Goal: Task Accomplishment & Management: Manage account settings

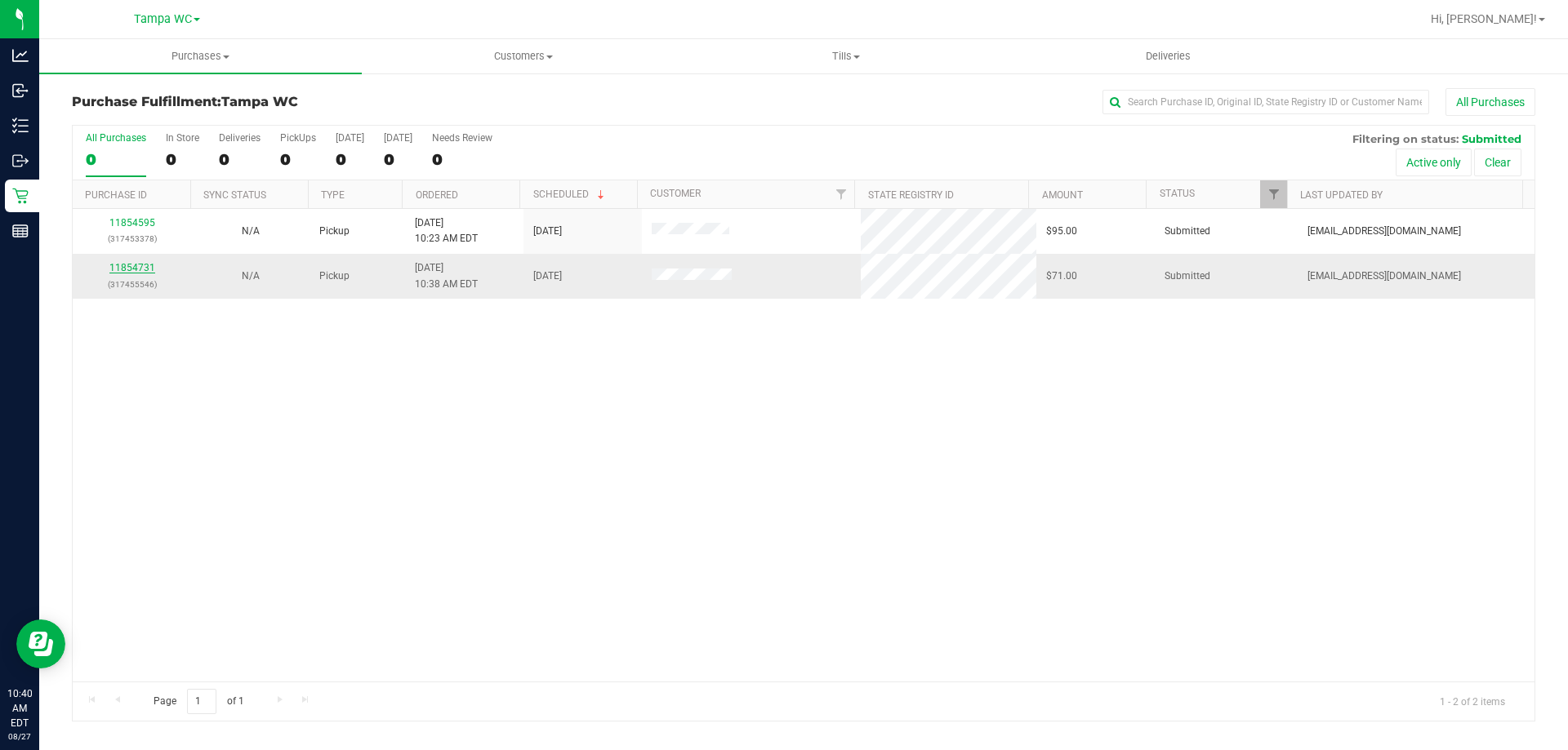
click at [125, 271] on link "11854731" at bounding box center [132, 267] width 46 height 11
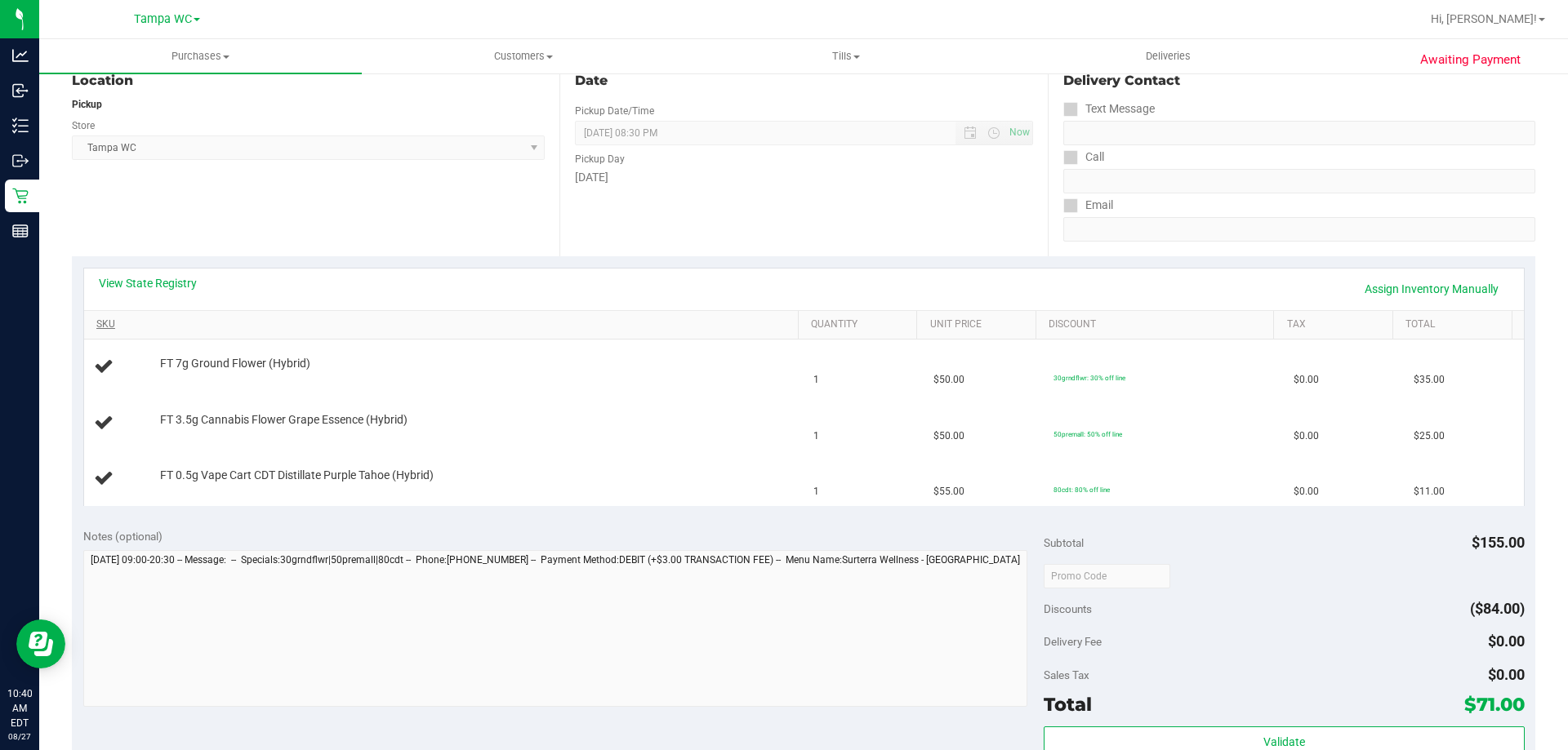
scroll to position [245, 0]
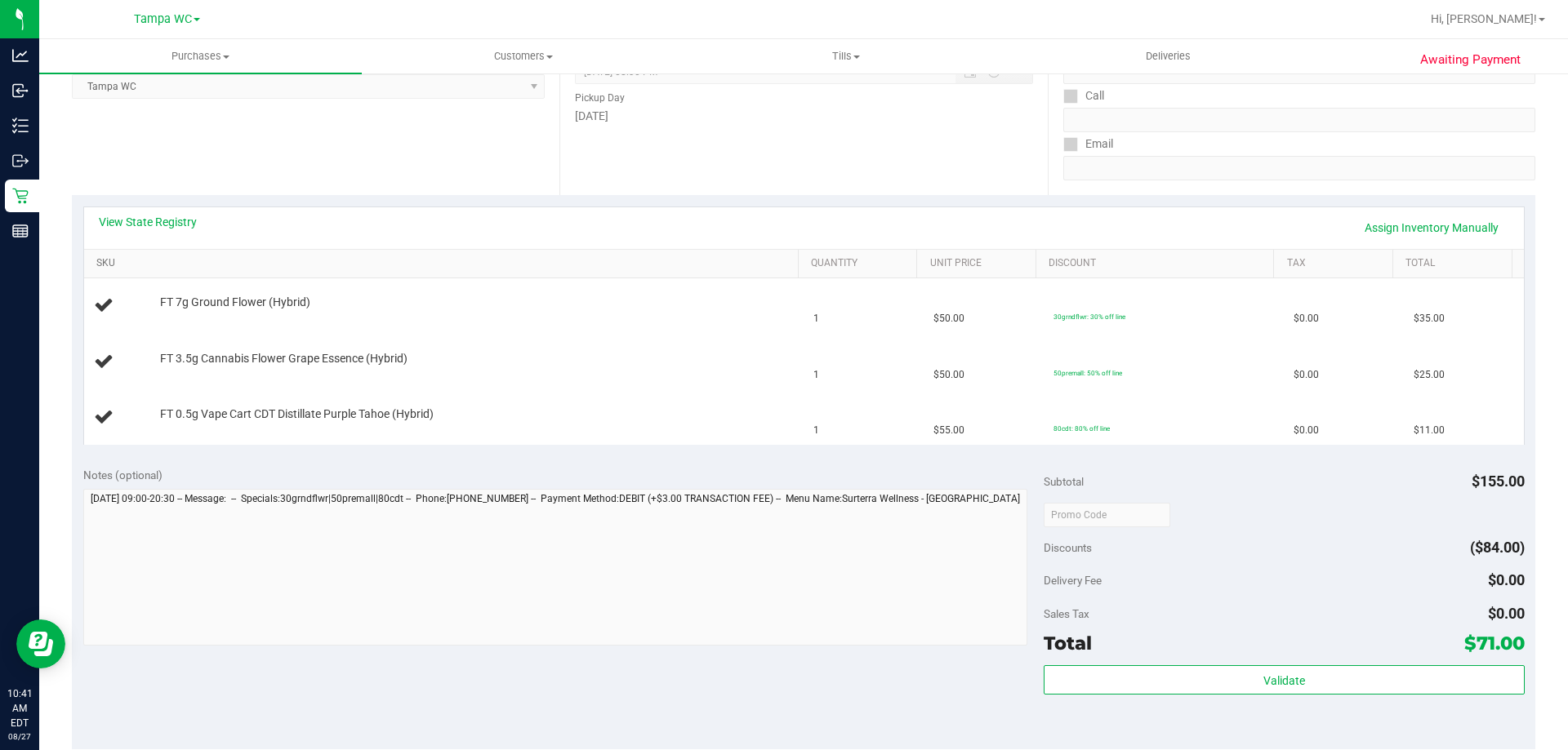
click at [153, 266] on link "SKU" at bounding box center [444, 263] width 695 height 13
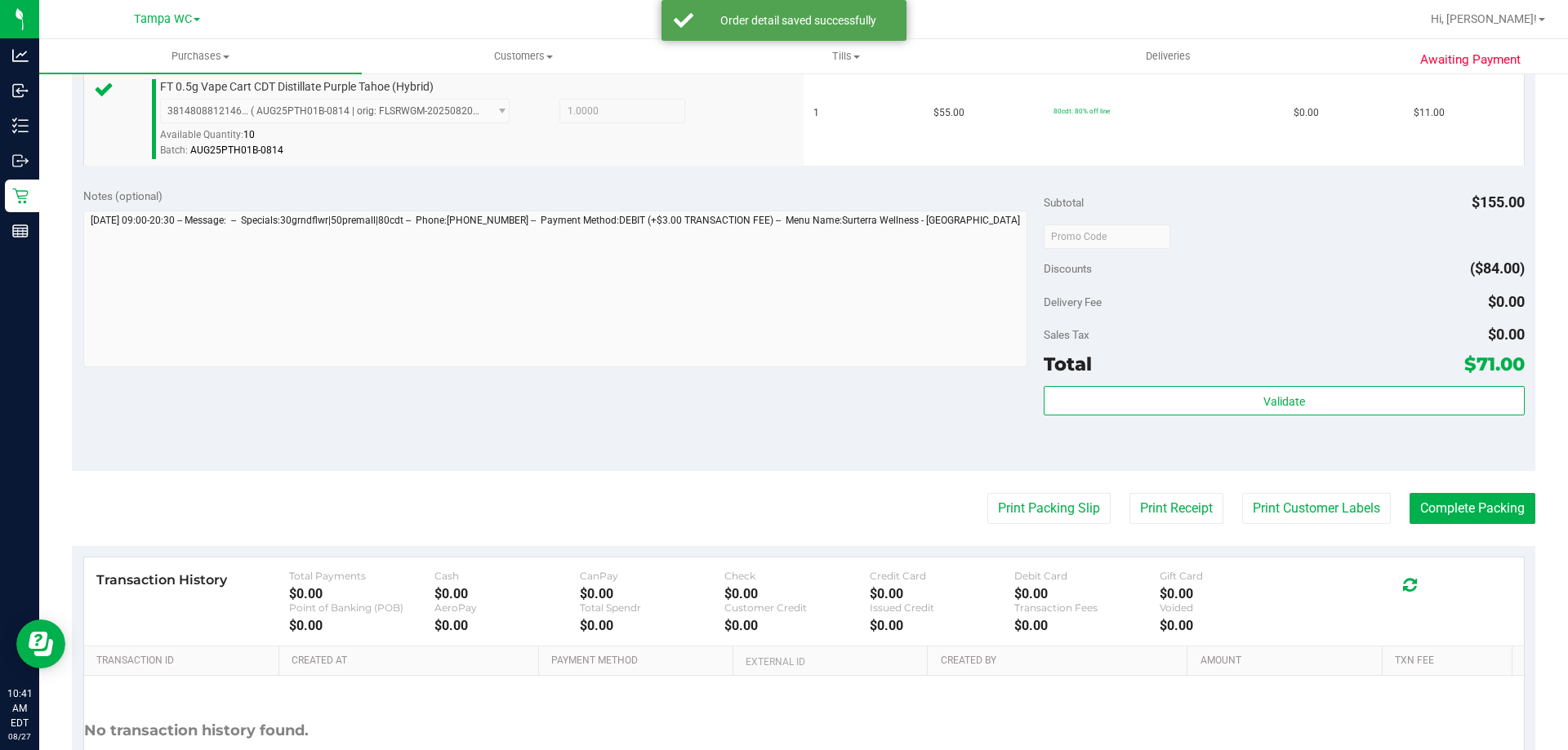
scroll to position [653, 0]
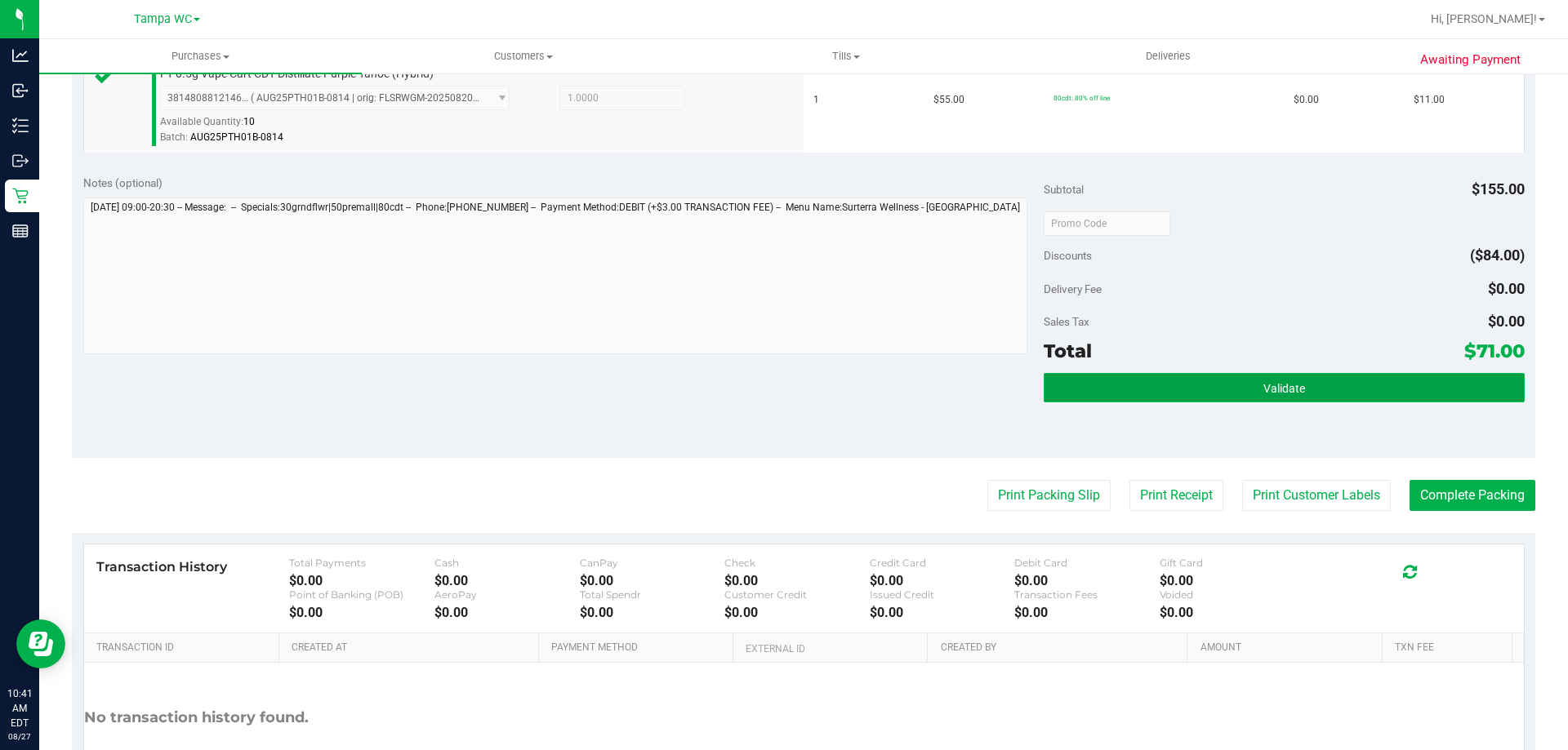
click at [1319, 399] on button "Validate" at bounding box center [1283, 388] width 480 height 29
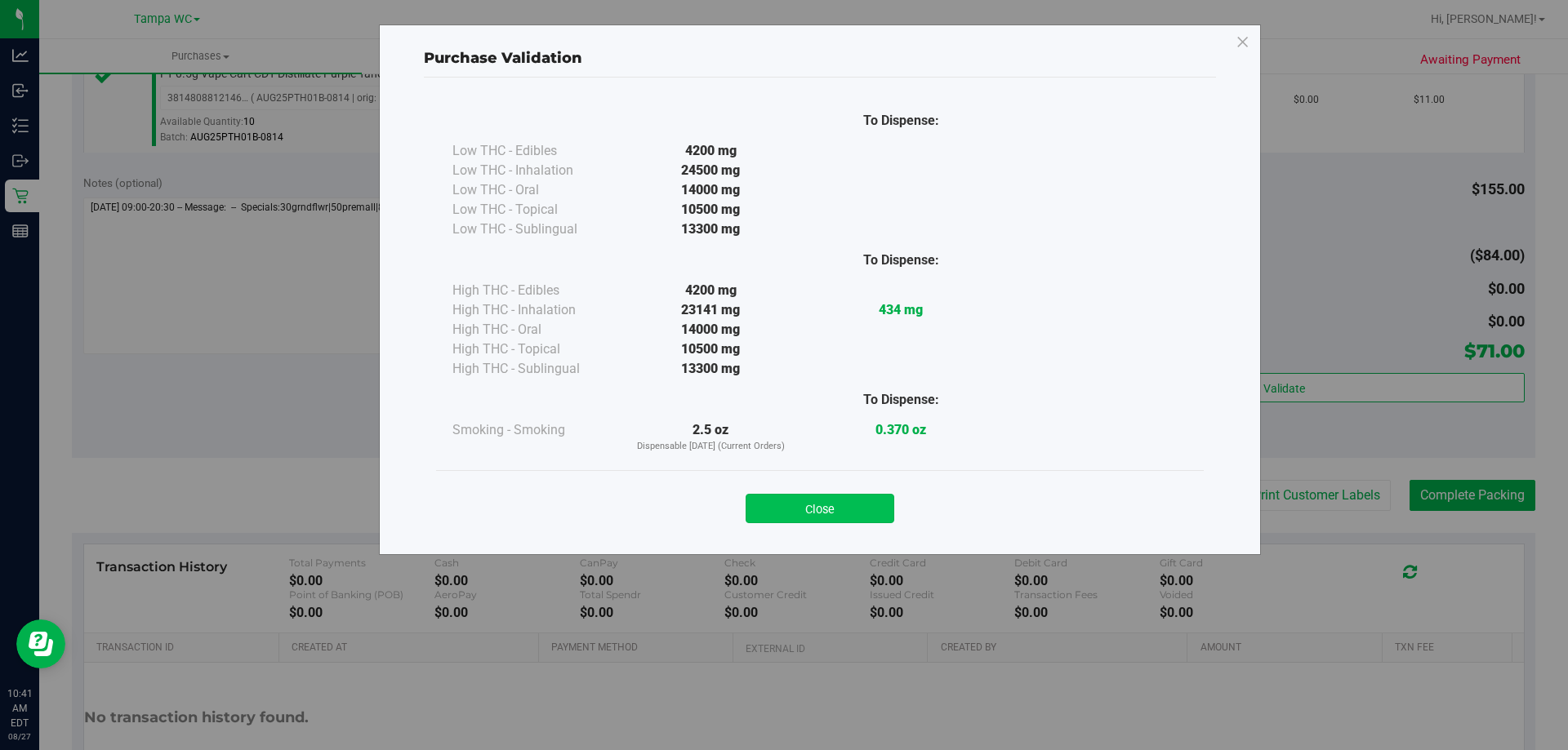
click at [812, 507] on button "Close" at bounding box center [820, 509] width 148 height 29
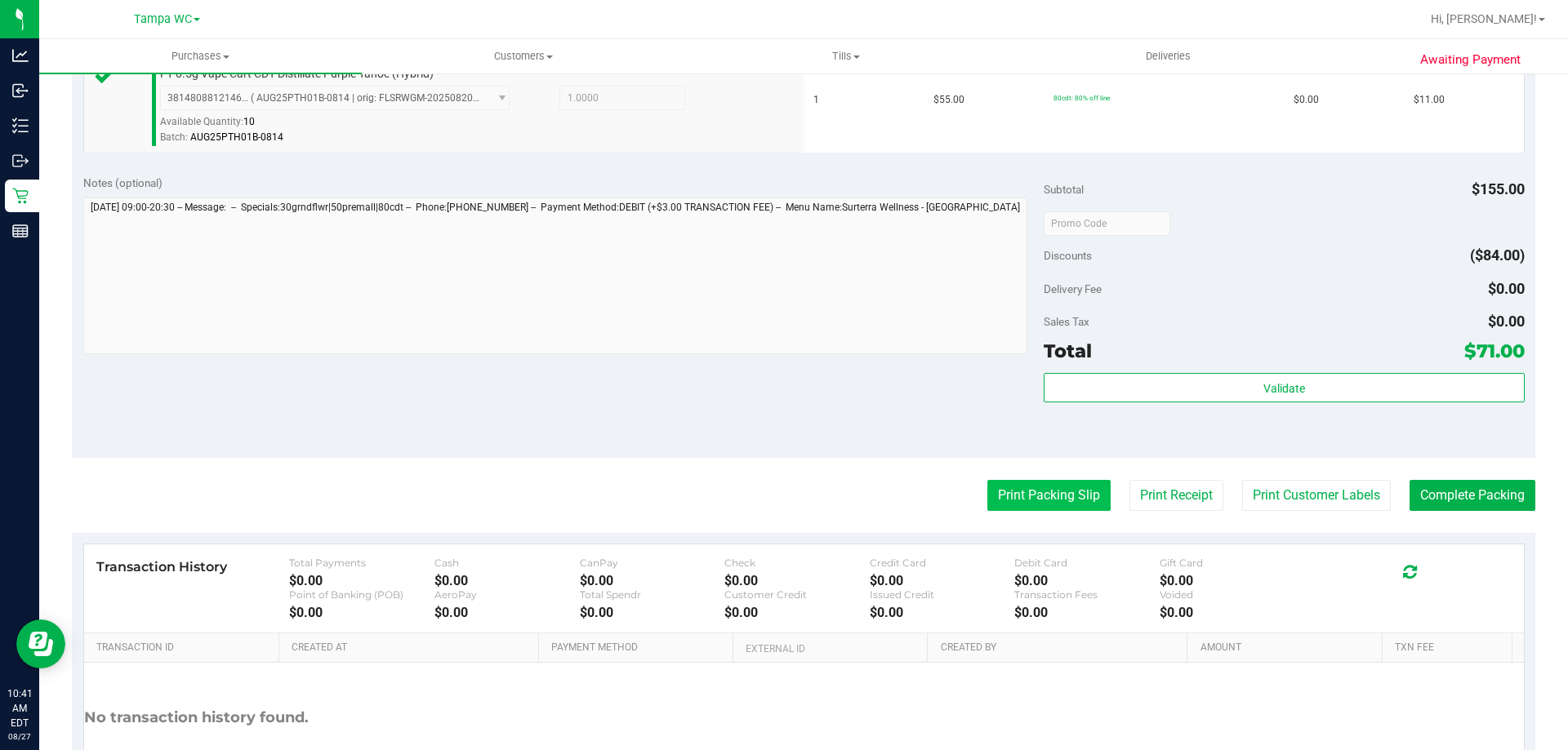
click at [1060, 486] on button "Print Packing Slip" at bounding box center [1049, 496] width 123 height 31
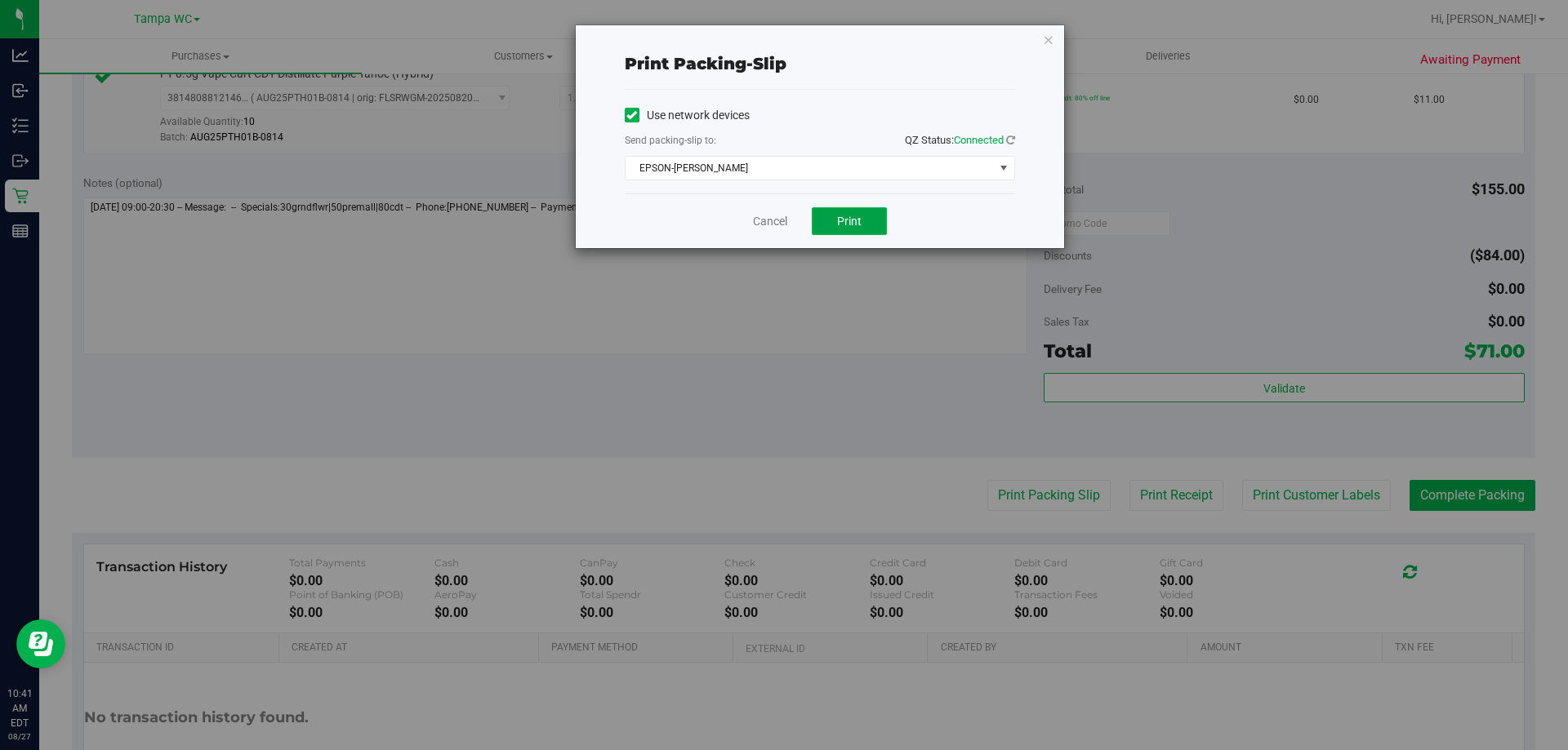
click at [873, 209] on button "Print" at bounding box center [849, 222] width 75 height 28
click at [775, 218] on link "Cancel" at bounding box center [770, 222] width 34 height 17
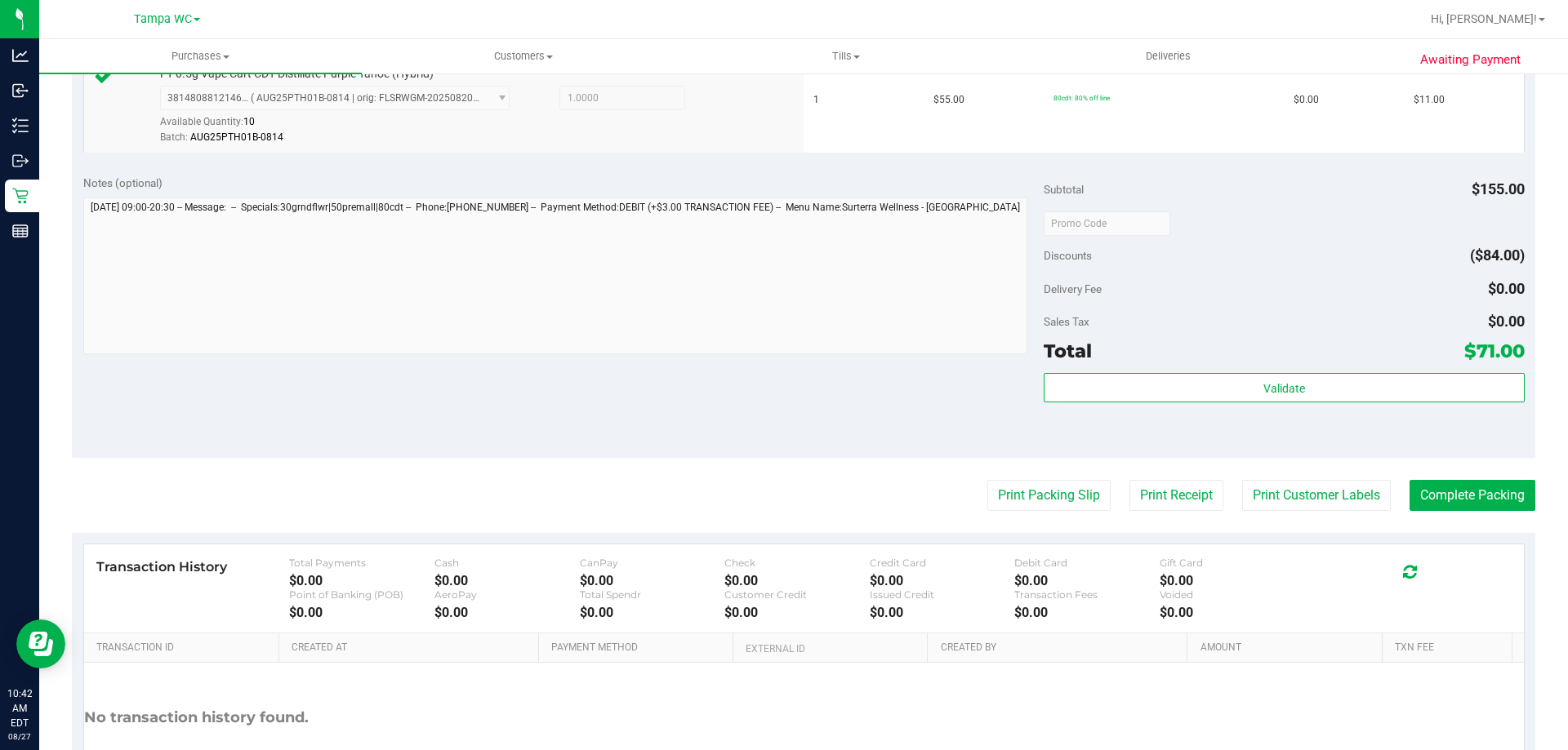
click at [1472, 346] on span "$71.00" at bounding box center [1495, 351] width 60 height 23
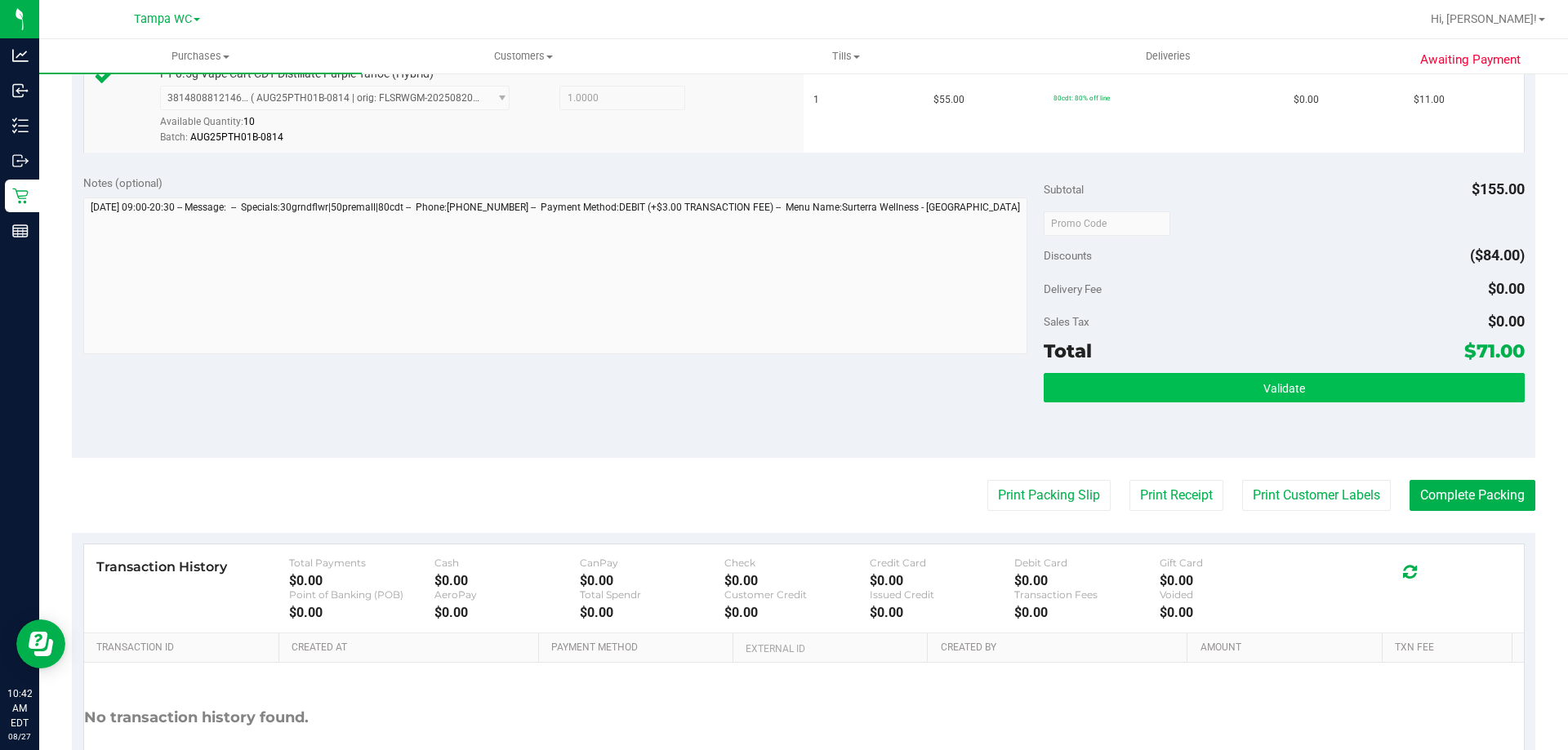
drag, startPoint x: 1471, startPoint y: 366, endPoint x: 1467, endPoint y: 378, distance: 12.6
click at [1471, 367] on div "Subtotal $155.00 Discounts ($84.00) Delivery Fee $0.00 Sales Tax $0.00 Total $7…" at bounding box center [1283, 310] width 480 height 272
click at [1466, 383] on button "Validate" at bounding box center [1283, 388] width 480 height 29
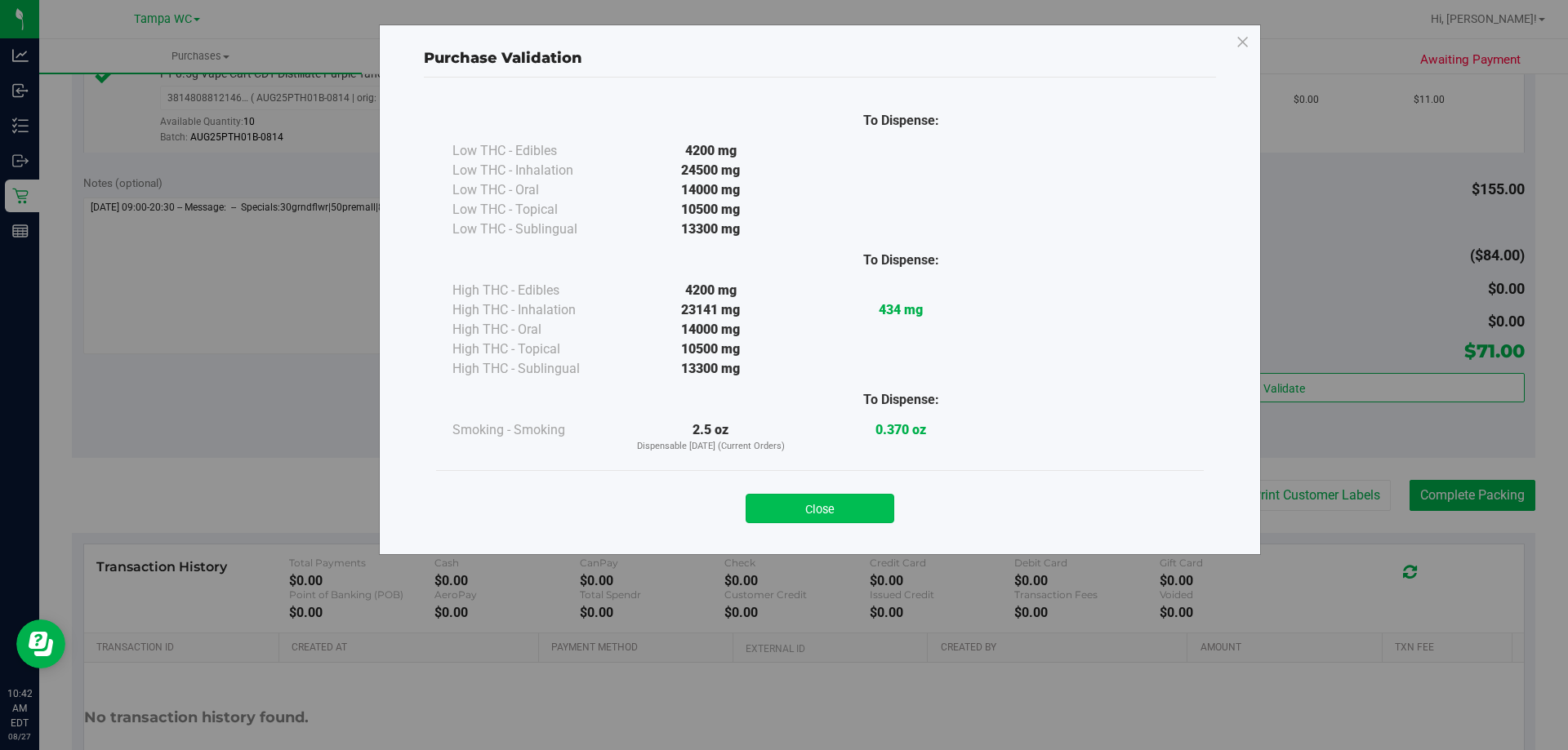
click at [800, 520] on button "Close" at bounding box center [820, 509] width 148 height 29
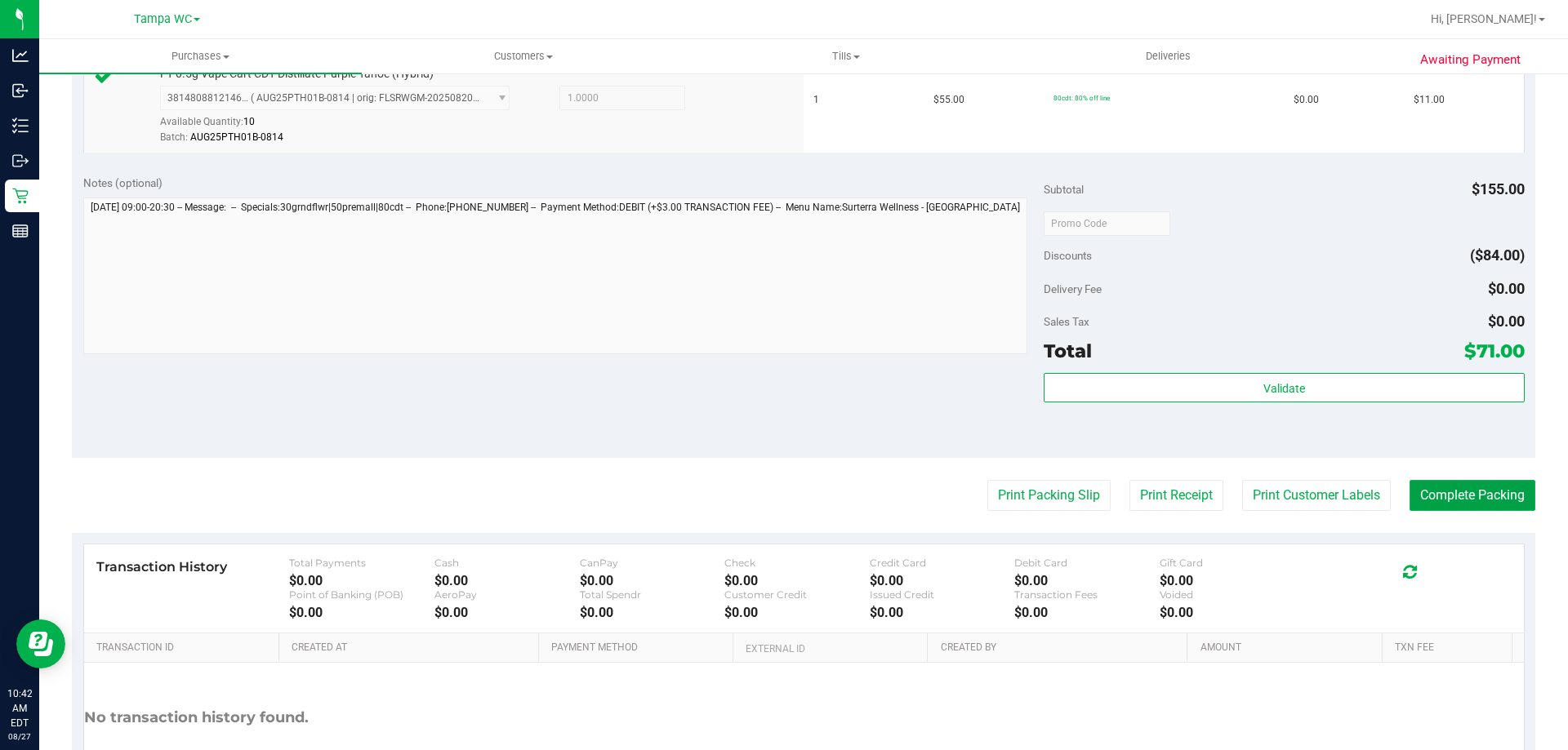
click at [1484, 497] on button "Complete Packing" at bounding box center [1473, 496] width 126 height 31
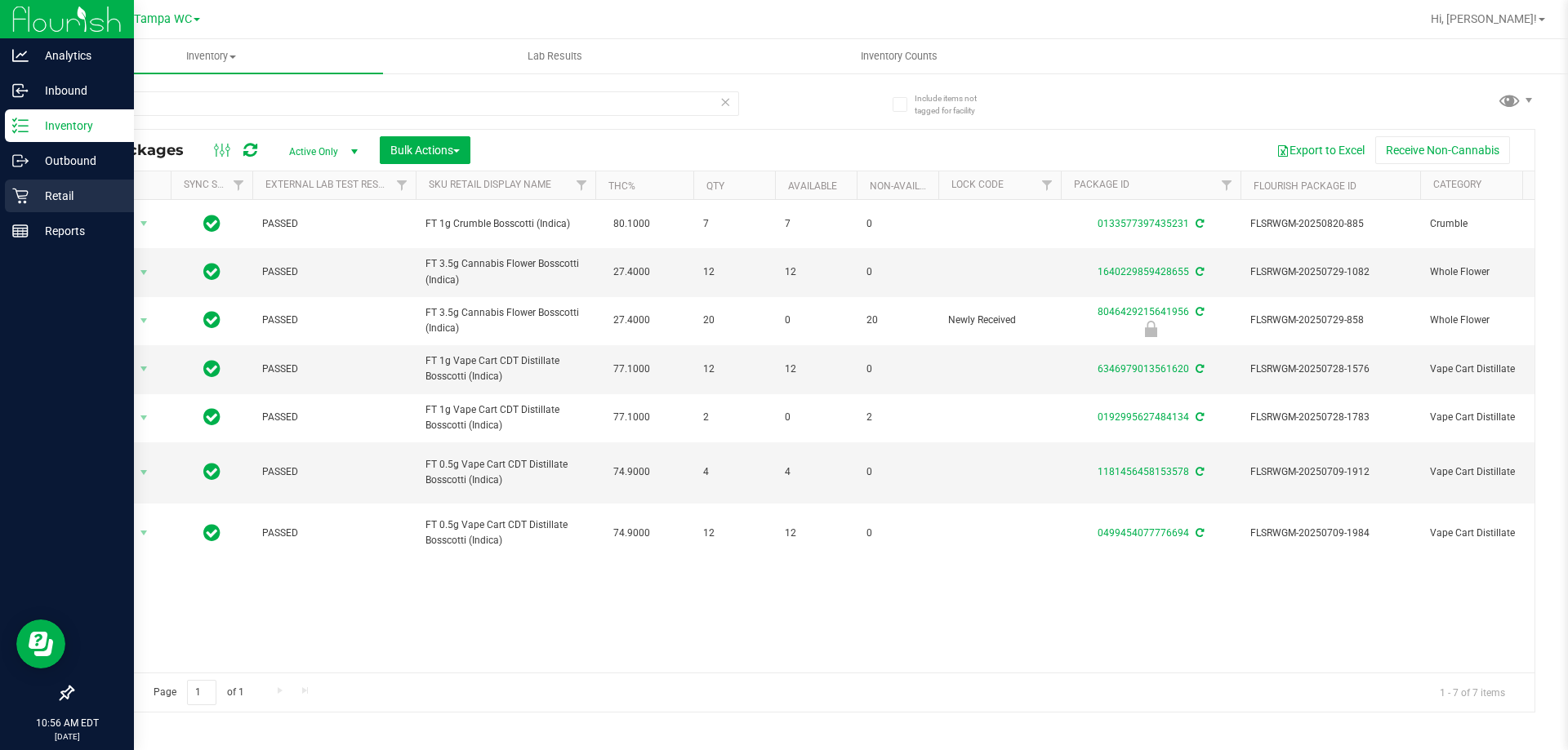
click at [22, 196] on icon at bounding box center [20, 197] width 16 height 16
